Goal: Use online tool/utility: Use online tool/utility

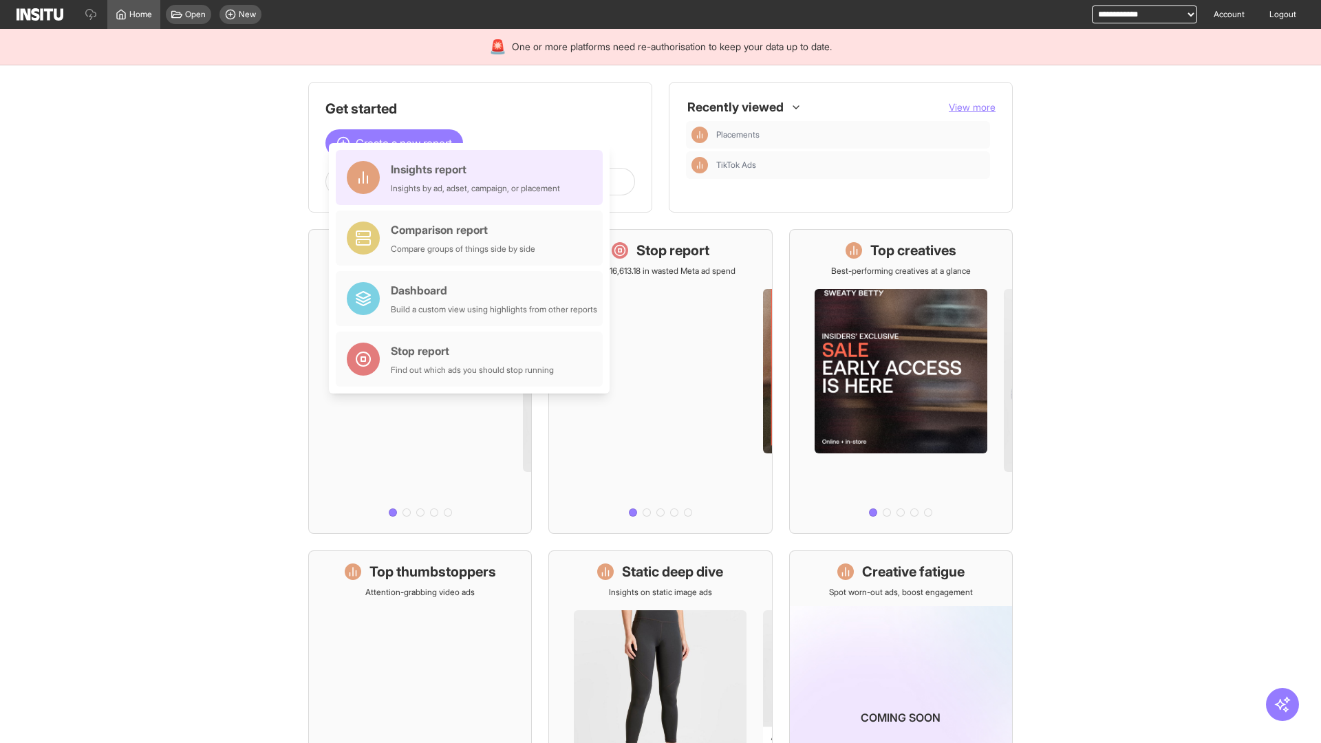
click at [473, 177] on div "Insights report Insights by ad, adset, campaign, or placement" at bounding box center [475, 177] width 169 height 33
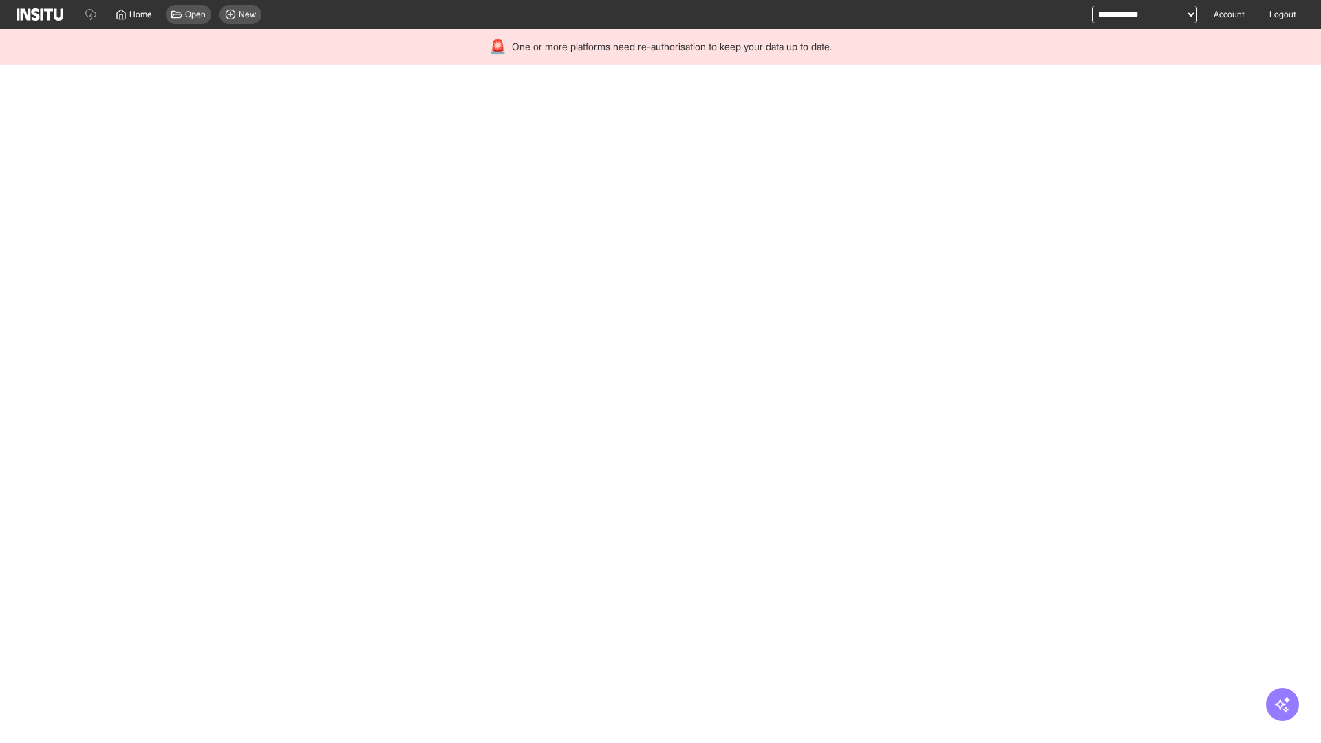
select select "**"
